Goal: Check status

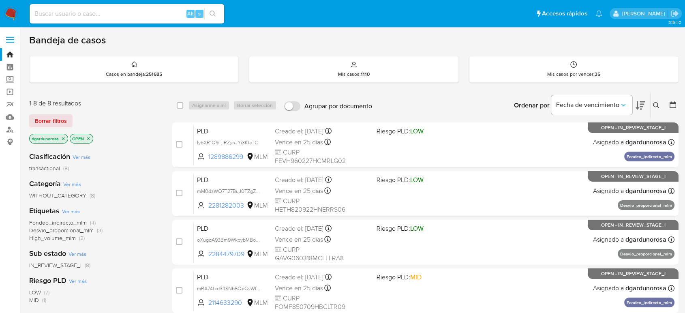
click at [86, 13] on input at bounding box center [127, 14] width 195 height 11
paste input "129747780"
type input "129747780"
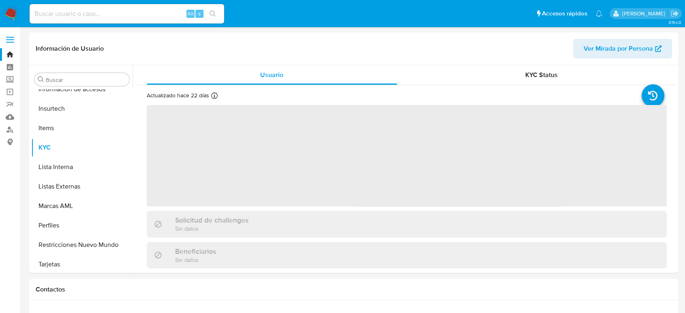
scroll to position [343, 0]
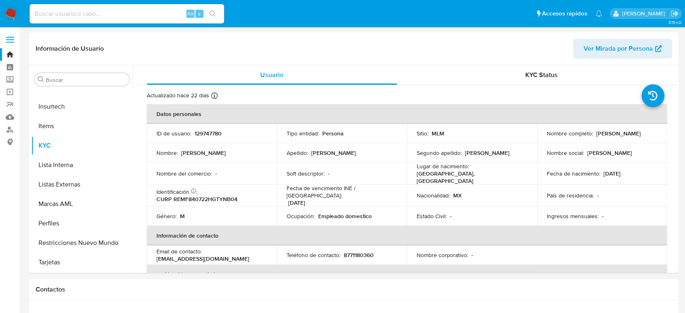
select select "10"
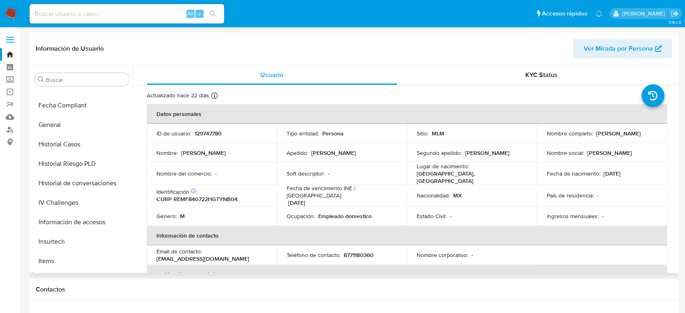
scroll to position [162, 0]
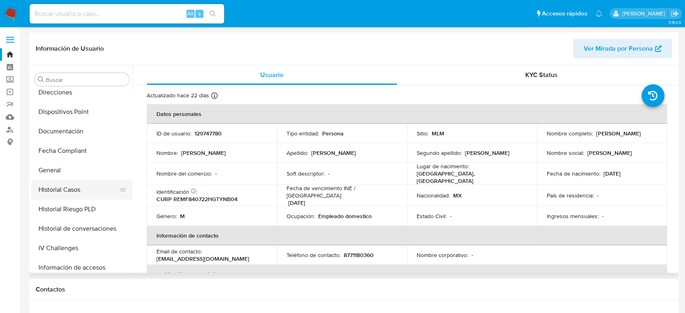
click at [70, 192] on button "Historial Casos" at bounding box center [78, 189] width 95 height 19
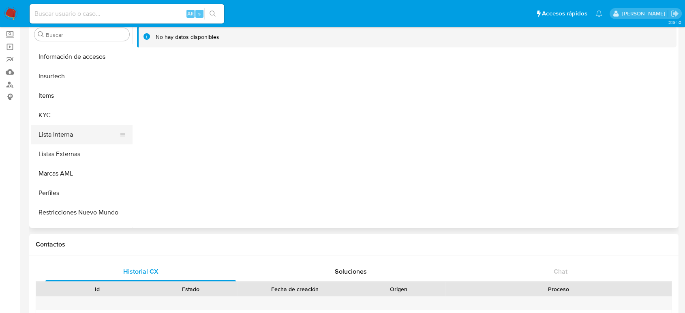
scroll to position [343, 0]
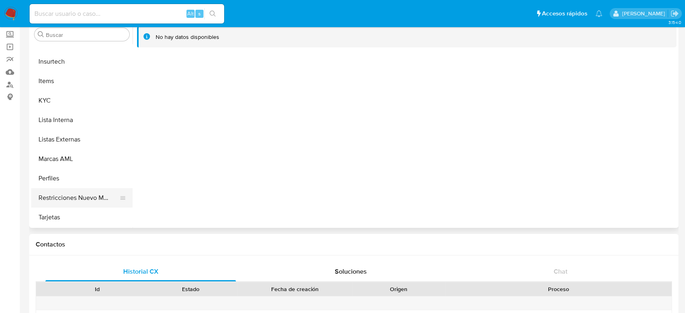
click at [75, 197] on button "Restricciones Nuevo Mundo" at bounding box center [78, 197] width 95 height 19
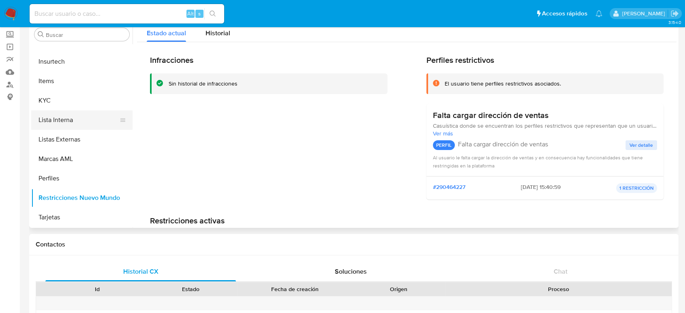
click at [72, 124] on button "Lista Interna" at bounding box center [78, 119] width 95 height 19
